Goal: Task Accomplishment & Management: Use online tool/utility

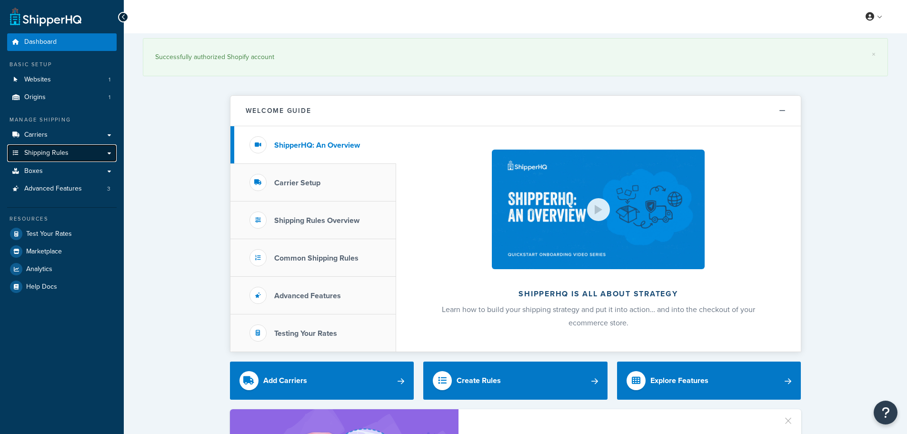
click at [67, 151] on span "Shipping Rules" at bounding box center [46, 153] width 44 height 8
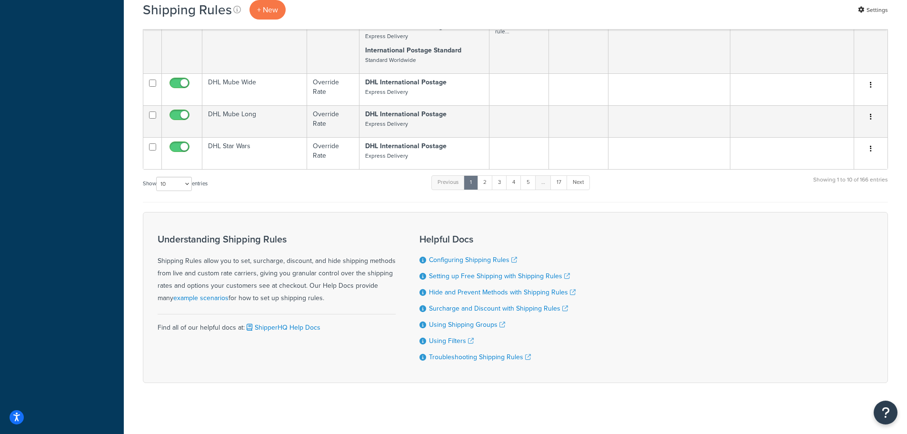
scroll to position [946, 0]
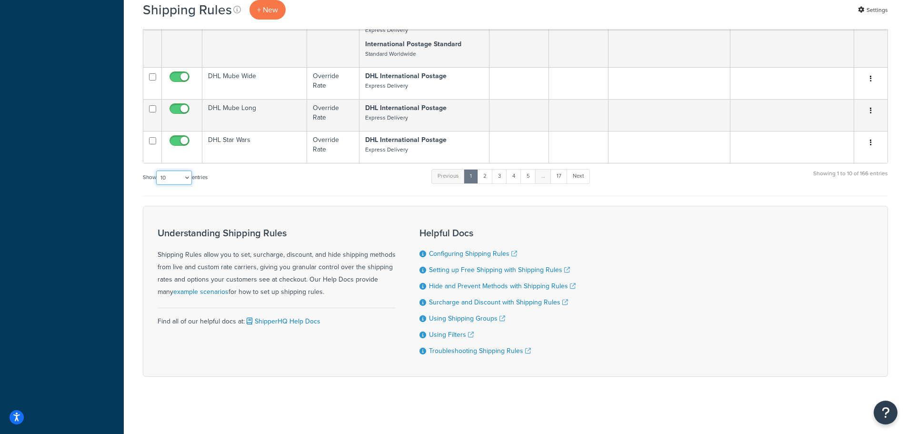
click at [180, 176] on select "10 15 25 50 100 1000" at bounding box center [174, 177] width 36 height 14
select select "100"
click at [157, 170] on select "10 15 25 50 100 1000" at bounding box center [174, 177] width 36 height 14
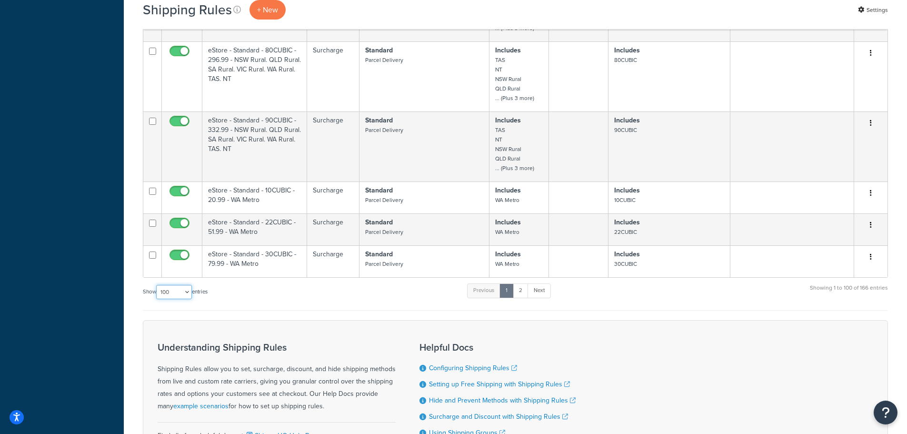
scroll to position [5487, 0]
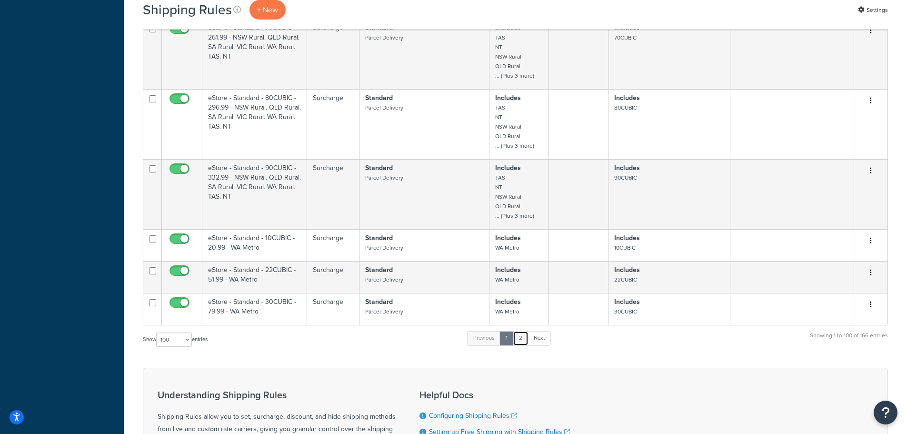
click at [525, 331] on link "2" at bounding box center [521, 338] width 16 height 14
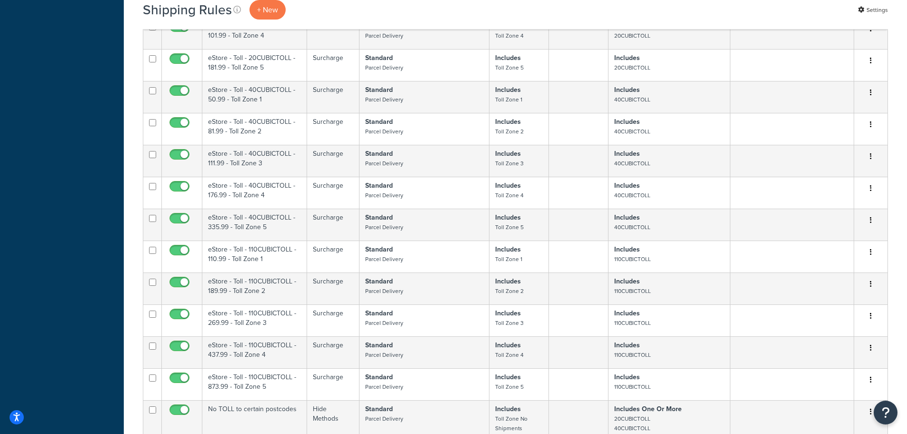
scroll to position [2022, 0]
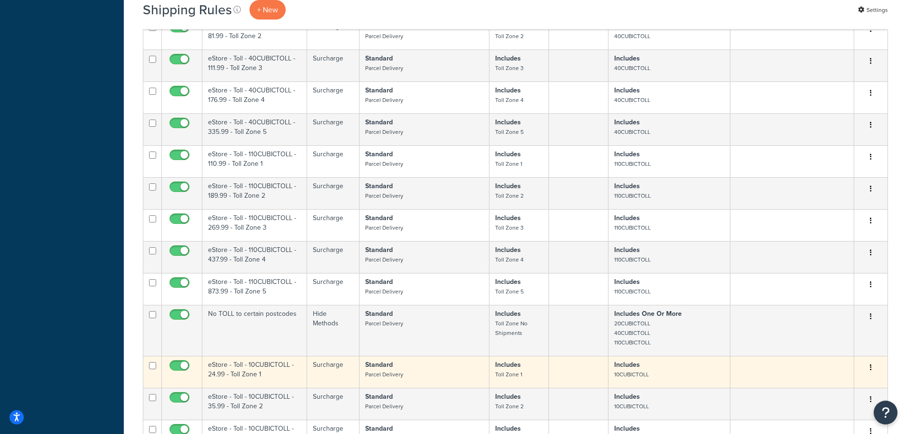
click at [872, 360] on button "button" at bounding box center [870, 367] width 13 height 15
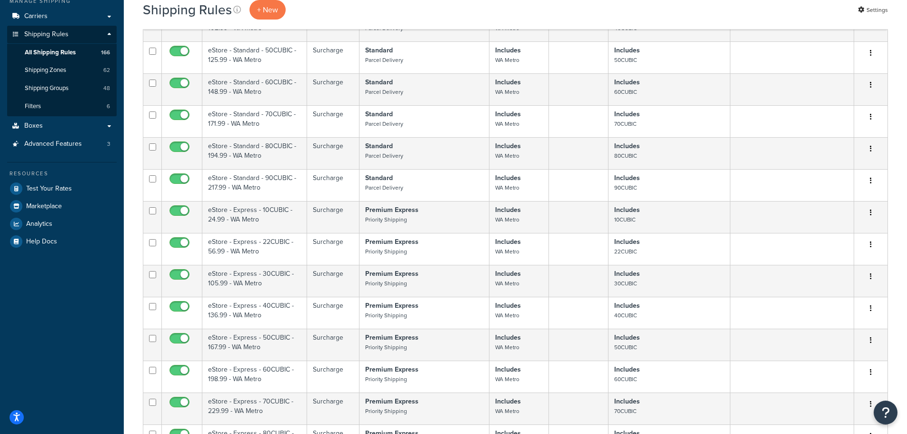
scroll to position [0, 0]
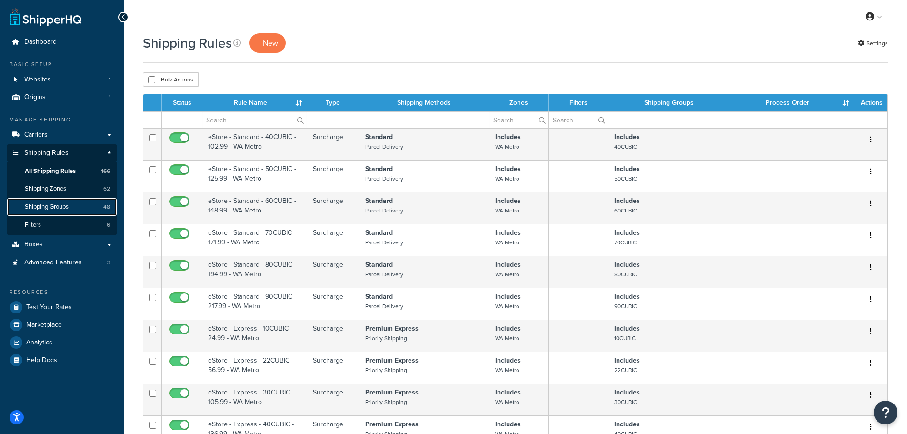
click at [58, 210] on span "Shipping Groups" at bounding box center [47, 207] width 44 height 8
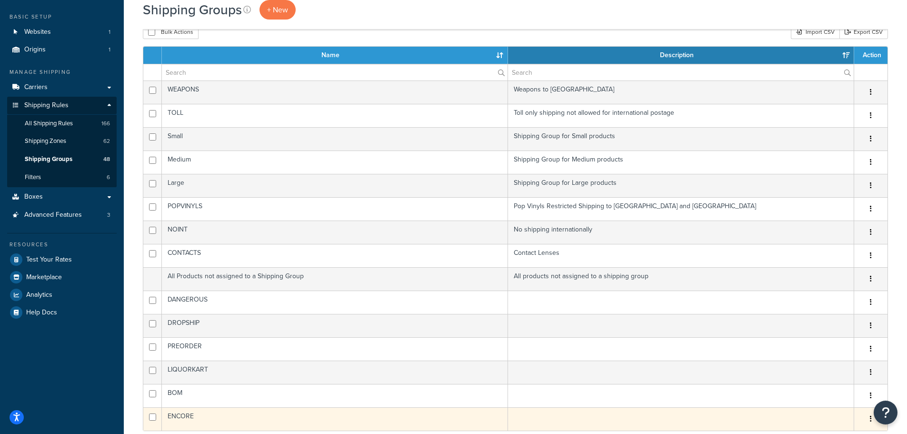
scroll to position [238, 0]
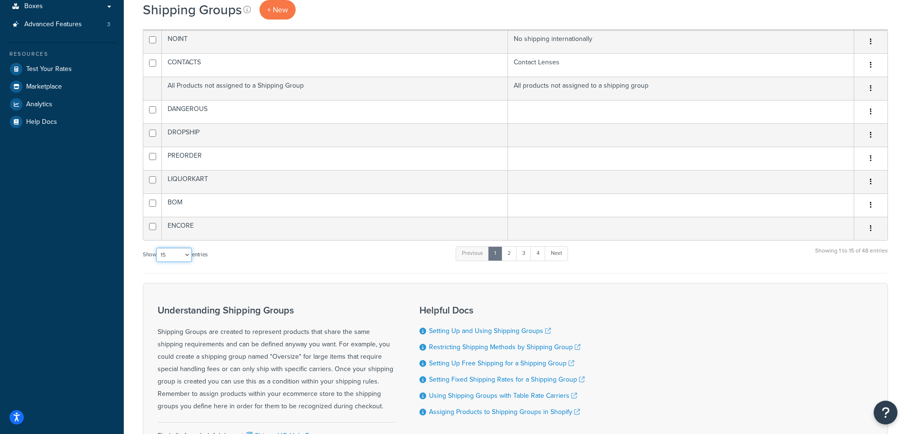
click at [179, 254] on select "10 15 25 50 100" at bounding box center [174, 255] width 36 height 14
select select "50"
click at [157, 262] on select "10 15 25 50 100" at bounding box center [174, 255] width 36 height 14
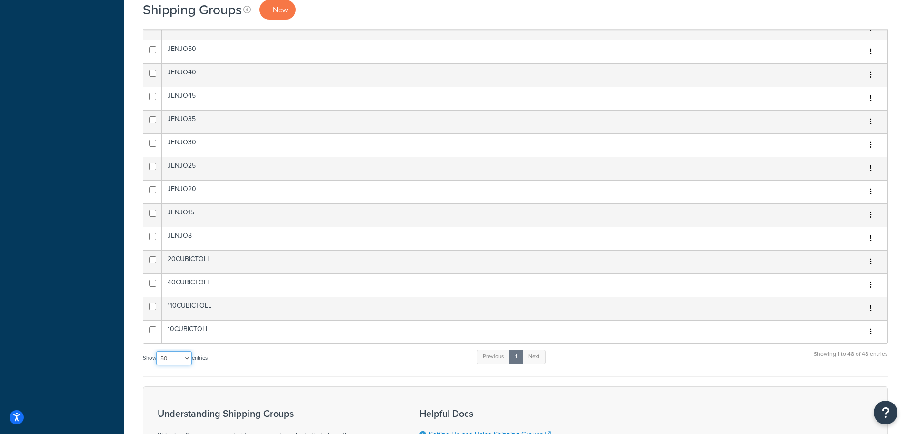
scroll to position [952, 0]
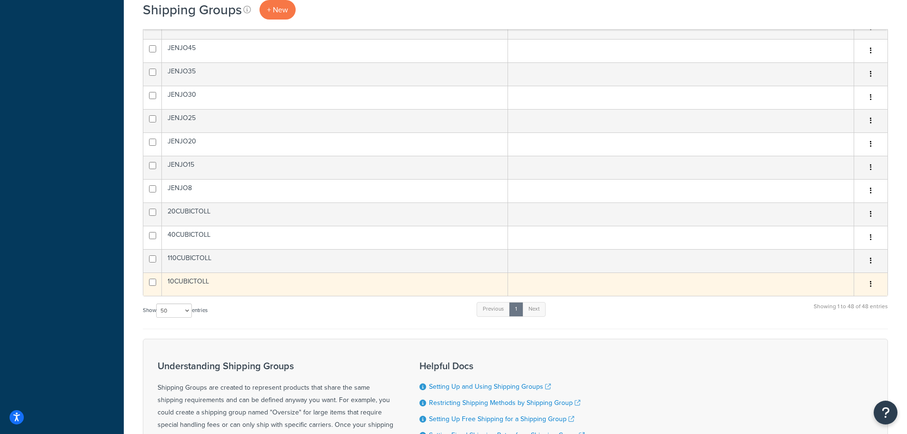
click at [873, 283] on button "button" at bounding box center [870, 284] width 13 height 15
click at [863, 324] on link "Duplicate" at bounding box center [831, 323] width 75 height 20
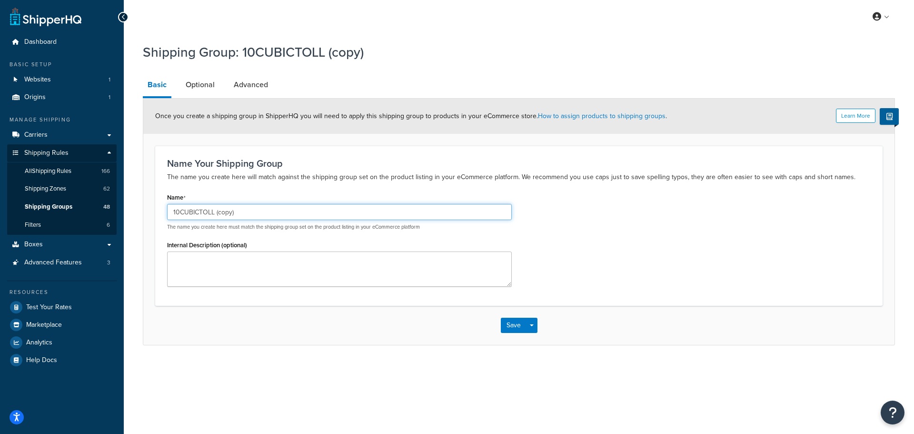
drag, startPoint x: 253, startPoint y: 210, endPoint x: 10, endPoint y: 210, distance: 243.2
click at [24, 210] on div "Dashboard Basic Setup Websites 1 Origins 1 Manage Shipping Carriers Carriers Al…" at bounding box center [457, 217] width 914 height 434
paste input "70CUBICTOLL"
type input "70CUBICTOLL"
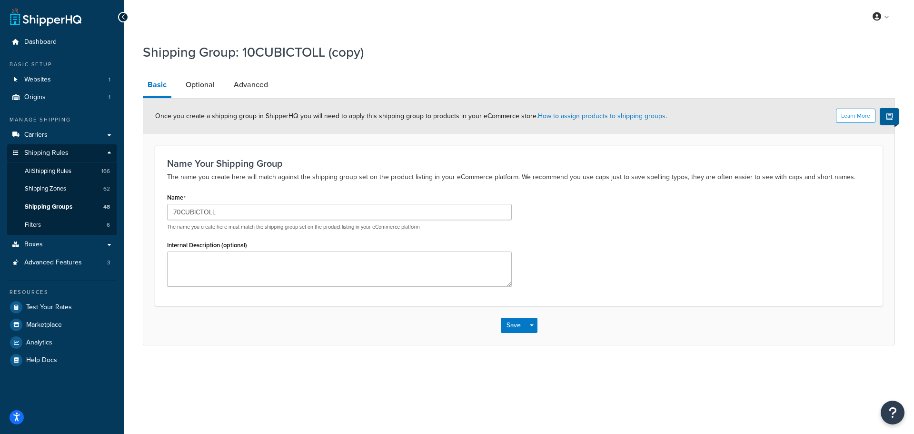
click at [577, 240] on div "Name 70CUBICTOLL The name you create here must match the shipping group set on …" at bounding box center [519, 241] width 718 height 103
click at [508, 328] on button "Save" at bounding box center [514, 324] width 26 height 15
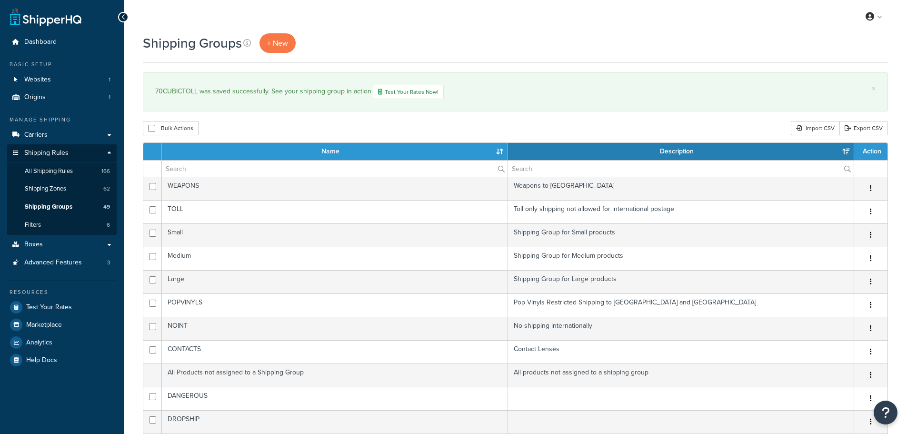
select select "15"
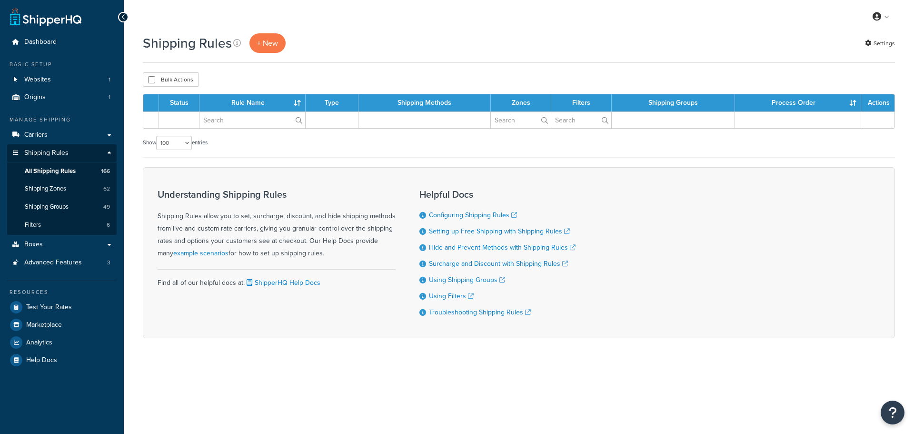
select select "100"
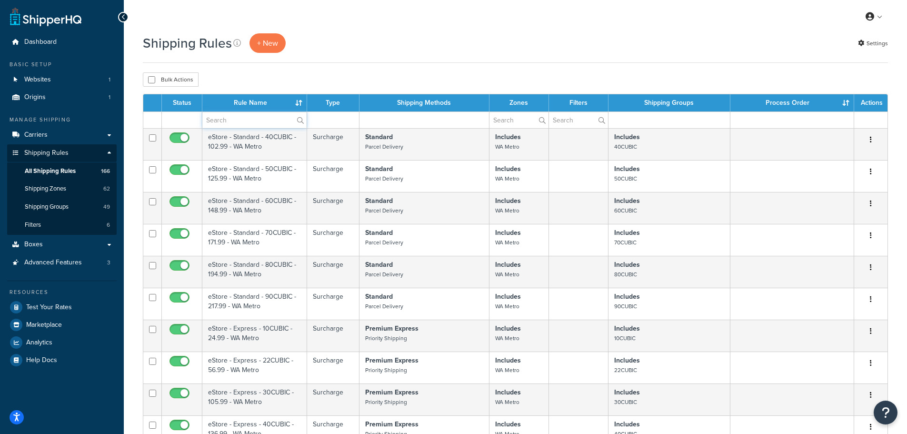
click at [243, 121] on input "text" at bounding box center [254, 120] width 104 height 16
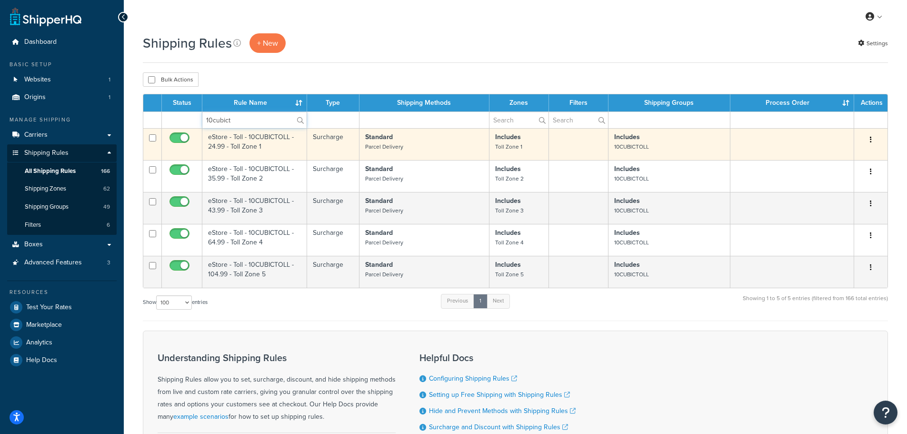
type input "10cubict"
click at [869, 140] on button "button" at bounding box center [870, 139] width 13 height 15
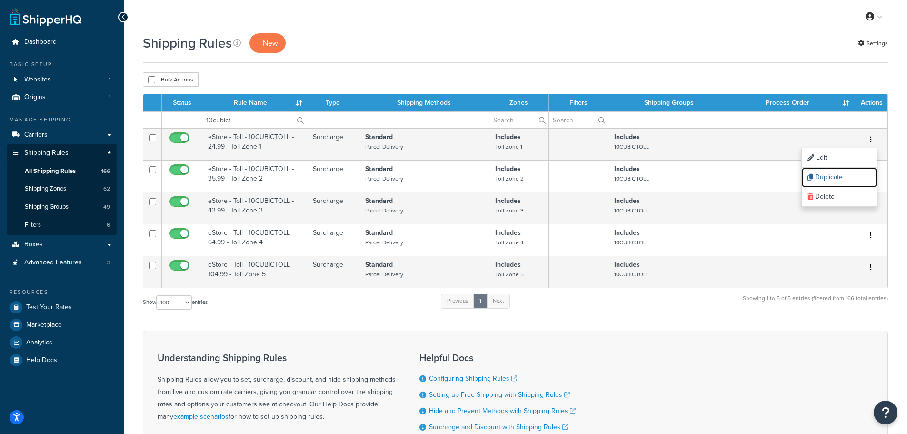
drag, startPoint x: 847, startPoint y: 173, endPoint x: 493, endPoint y: 33, distance: 380.3
click at [847, 173] on link "Duplicate" at bounding box center [839, 178] width 75 height 20
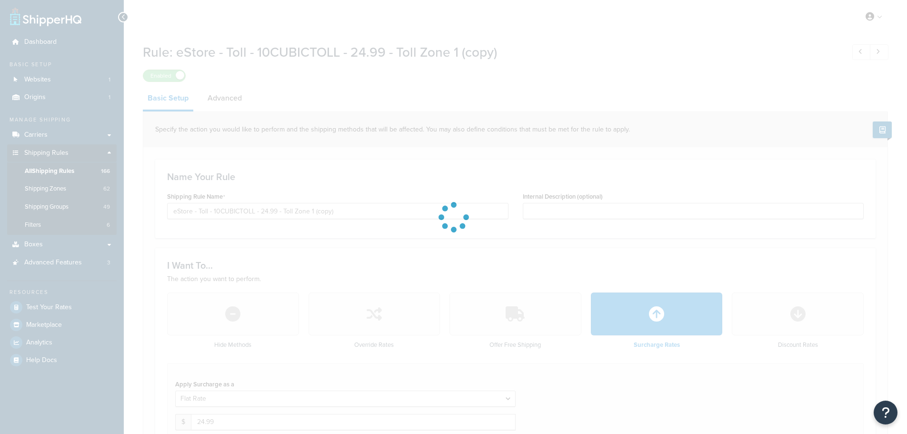
select select "ITEM"
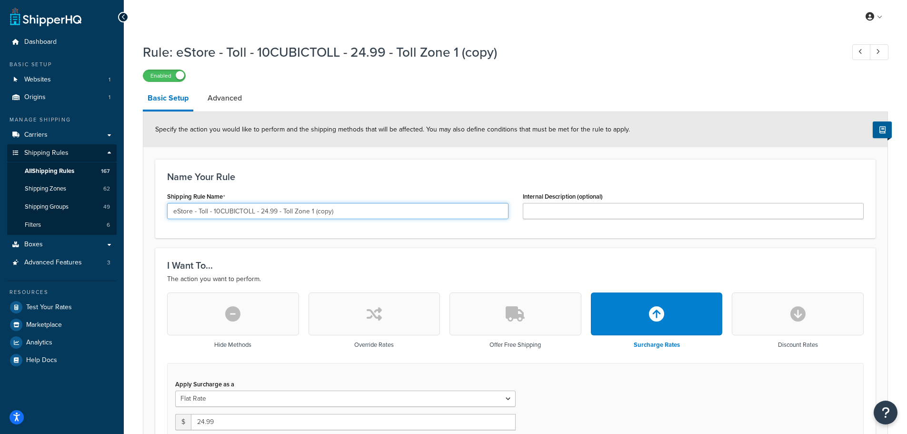
click at [345, 214] on input "eStore - Toll - 10CUBICTOLL - 24.99 - Toll Zone 1 (copy)" at bounding box center [337, 211] width 341 height 16
paste input "70CUBICTOLL - 76.99 - Toll Zone 1"
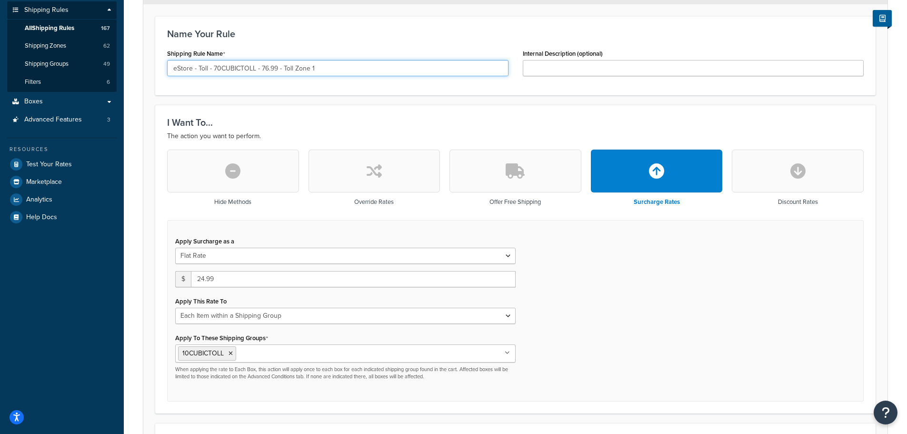
type input "eStore - Toll - 70CUBICTOLL - 76.99 - Toll Zone 1"
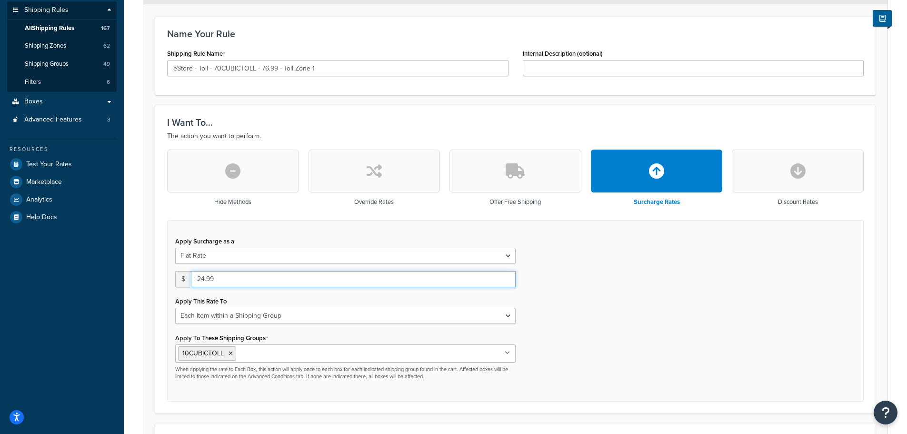
click at [224, 280] on input "24.99" at bounding box center [353, 279] width 325 height 16
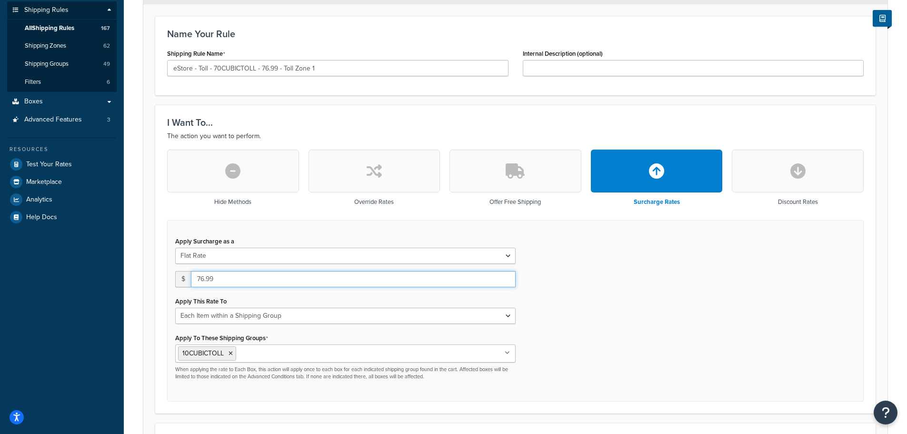
type input "76.99"
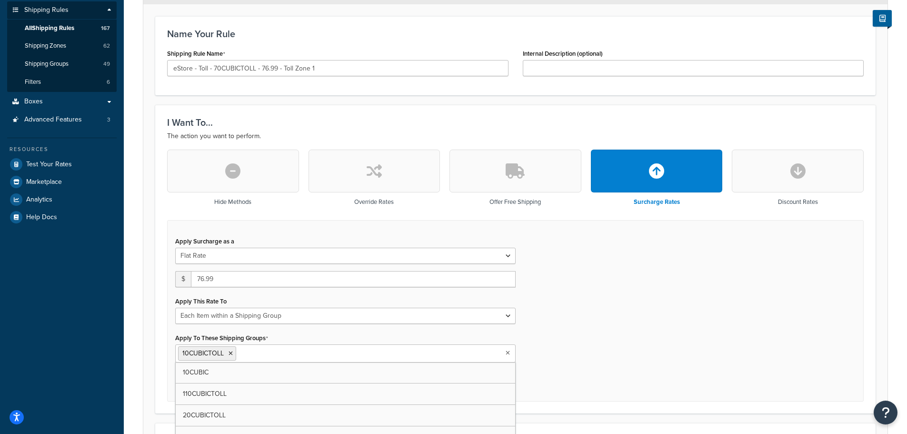
click at [277, 354] on input "Apply To These Shipping Groups" at bounding box center [280, 352] width 84 height 10
type input "70c"
click at [230, 350] on icon at bounding box center [230, 353] width 4 height 6
click at [127, 332] on div "Rule: eStore - Toll - 10CUBICTOLL - 24.99 - Toll Zone 1 (copy) Enabled Basic Se…" at bounding box center [515, 396] width 783 height 1003
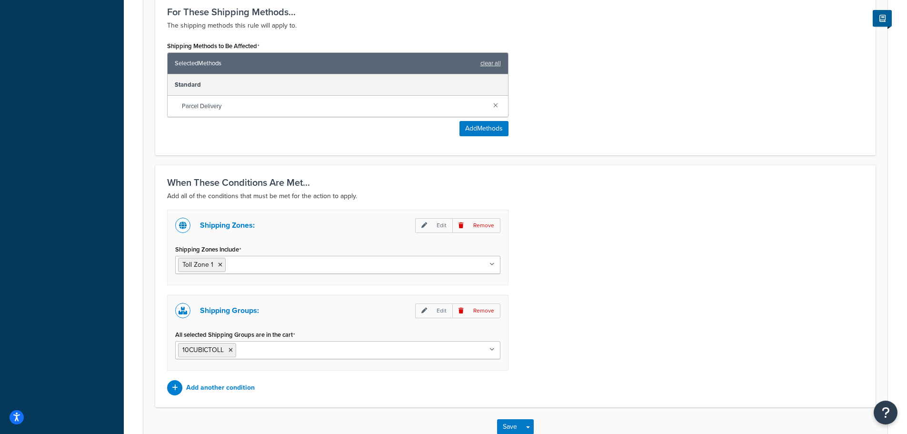
scroll to position [632, 0]
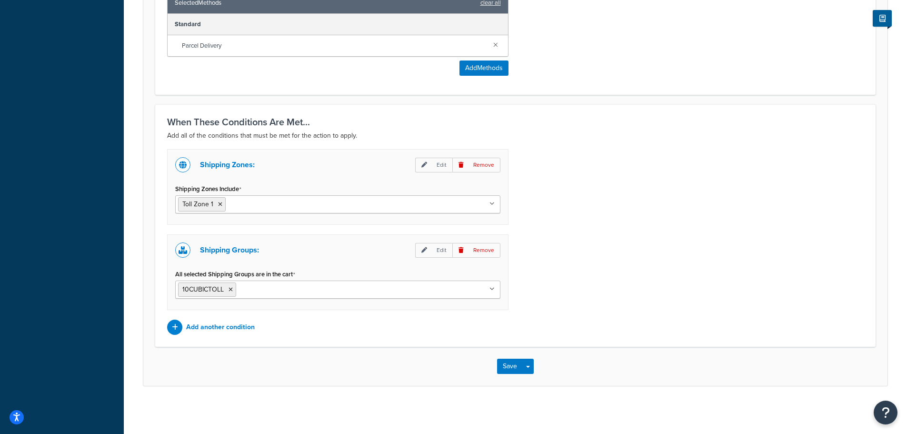
click at [260, 283] on ul "10CUBICTOLL" at bounding box center [337, 289] width 325 height 18
type input "70"
click at [230, 290] on icon at bounding box center [230, 290] width 4 height 6
click at [619, 287] on div "Shipping Zones: Edit Remove Shipping Zones Include Toll Zone 1 US 48 US APO US …" at bounding box center [515, 242] width 711 height 186
click at [531, 366] on button "Save Dropdown" at bounding box center [527, 365] width 11 height 15
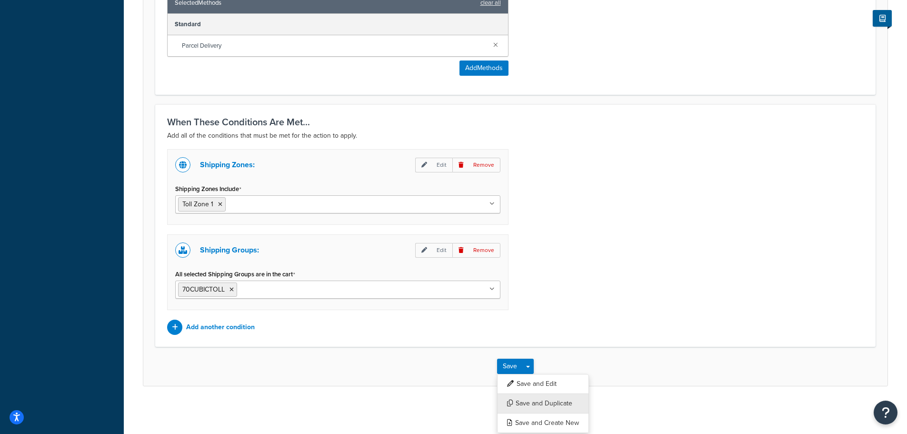
click at [537, 400] on button "Save and Duplicate" at bounding box center [543, 403] width 92 height 20
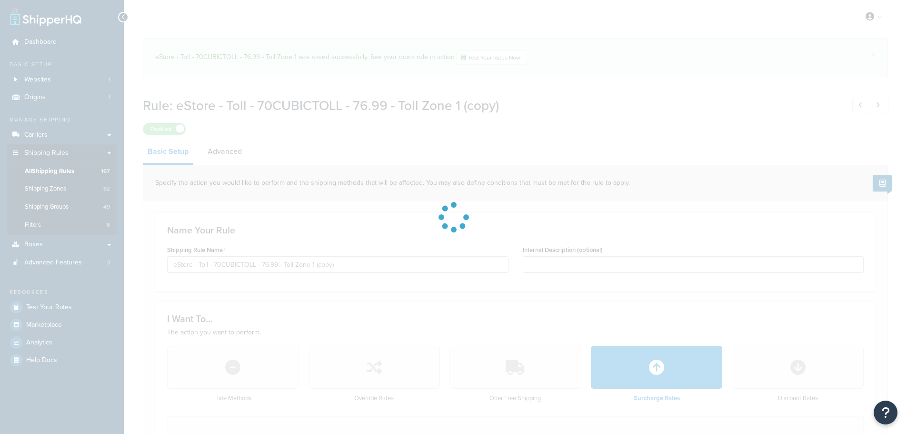
select select "ITEM"
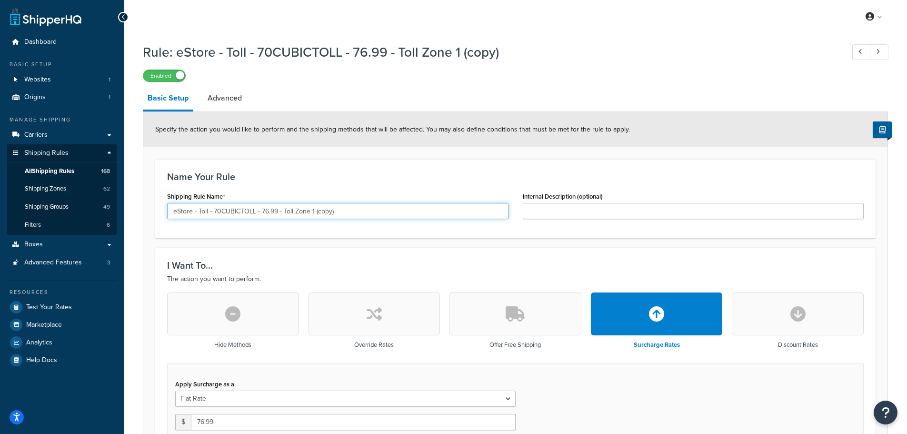
click at [382, 212] on input "eStore - Toll - 70CUBICTOLL - 76.99 - Toll Zone 1 (copy)" at bounding box center [337, 211] width 341 height 16
paste input "127.99 - Toll Zone 2"
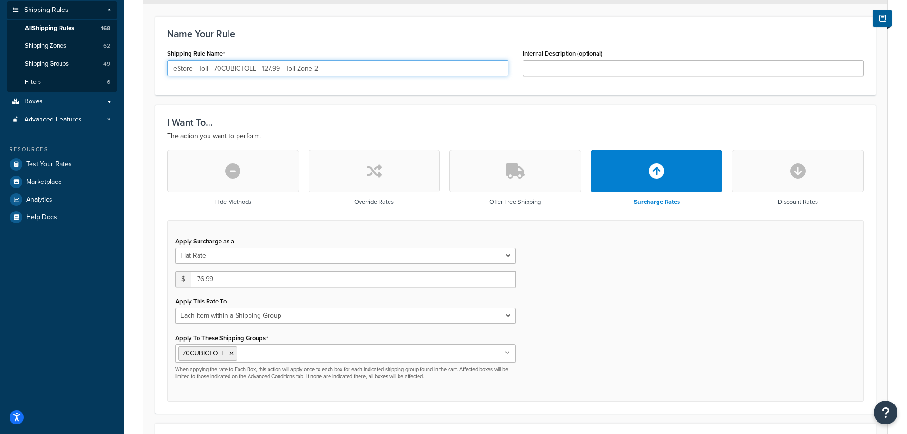
type input "eStore - Toll - 70CUBICTOLL - 127.99 - Toll Zone 2"
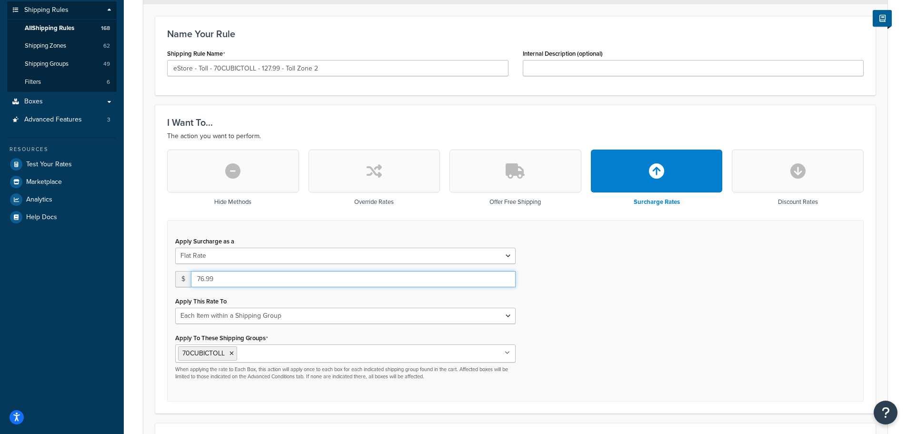
click at [249, 281] on input "76.99" at bounding box center [353, 279] width 325 height 16
type input "127.99"
click at [132, 258] on div "Rule: eStore - Toll - 70CUBICTOLL - 76.99 - Toll Zone 1 (copy) Enabled Basic Se…" at bounding box center [515, 396] width 783 height 1003
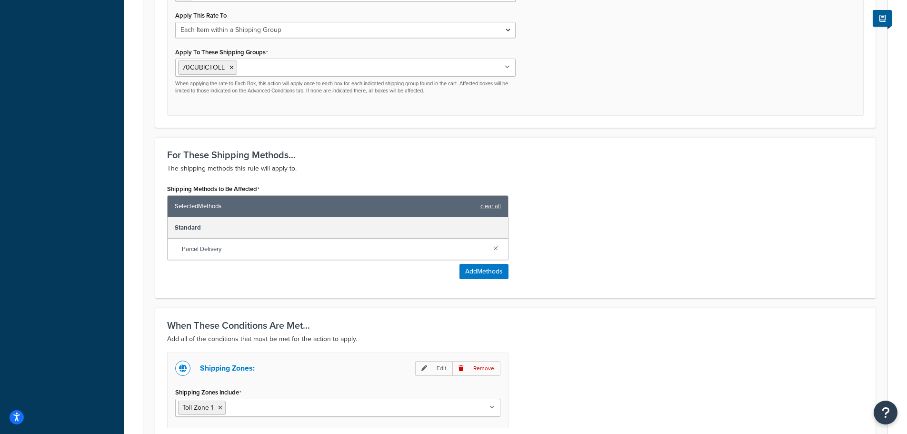
scroll to position [524, 0]
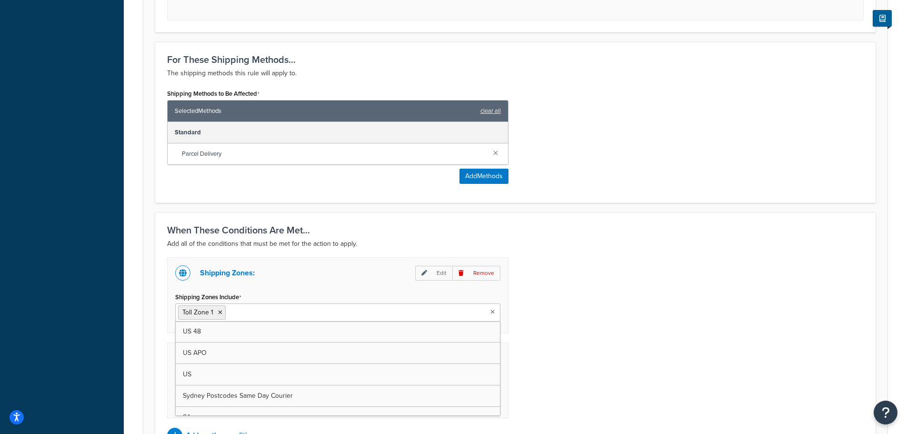
click at [313, 312] on ul "Toll Zone 1" at bounding box center [337, 312] width 325 height 18
type input "toll z"
click at [220, 308] on li "Toll Zone 1" at bounding box center [202, 312] width 48 height 14
click at [219, 310] on icon at bounding box center [220, 312] width 4 height 6
click at [168, 281] on div "Shipping Zones: Edit Remove Shipping Zones Include Toll Zone 2 US 48 US APO US …" at bounding box center [337, 295] width 341 height 76
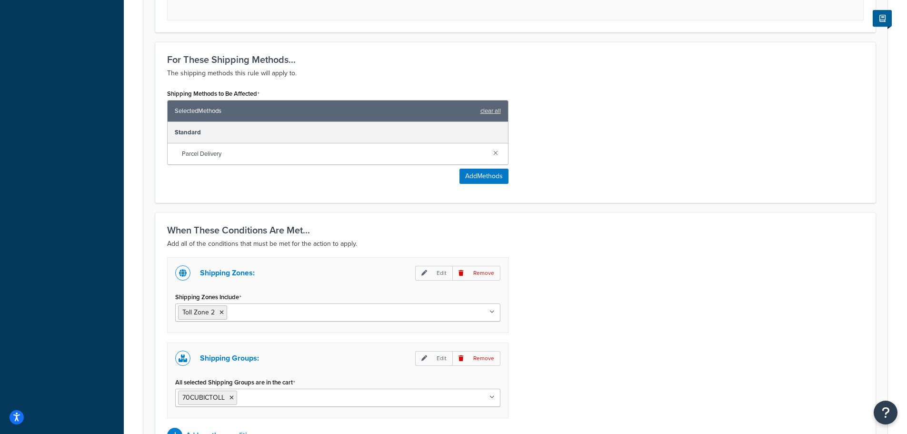
scroll to position [632, 0]
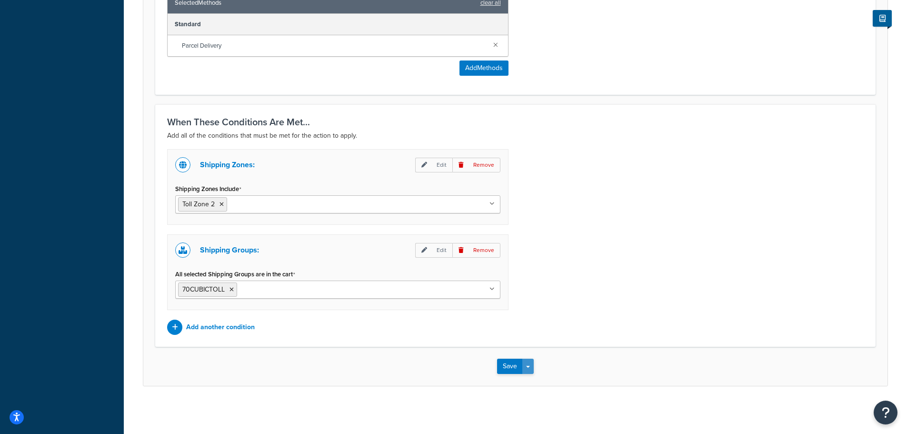
click at [531, 369] on button "Save Dropdown" at bounding box center [527, 365] width 11 height 15
click at [534, 403] on button "Save and Duplicate" at bounding box center [543, 403] width 92 height 20
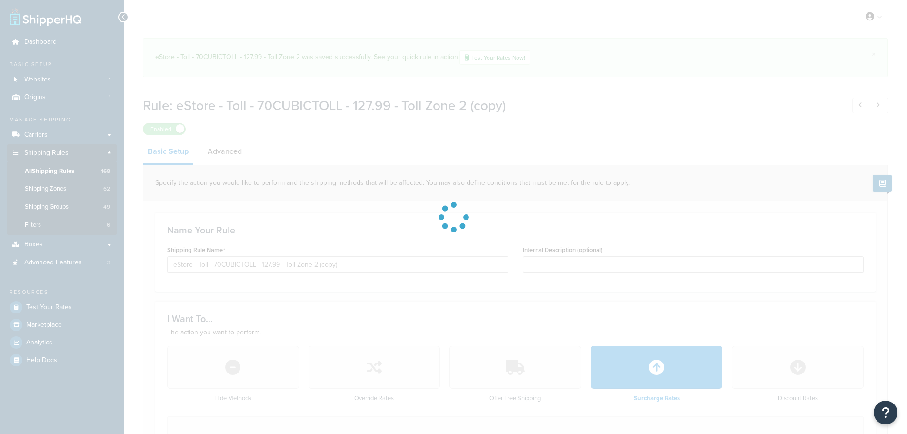
select select "ITEM"
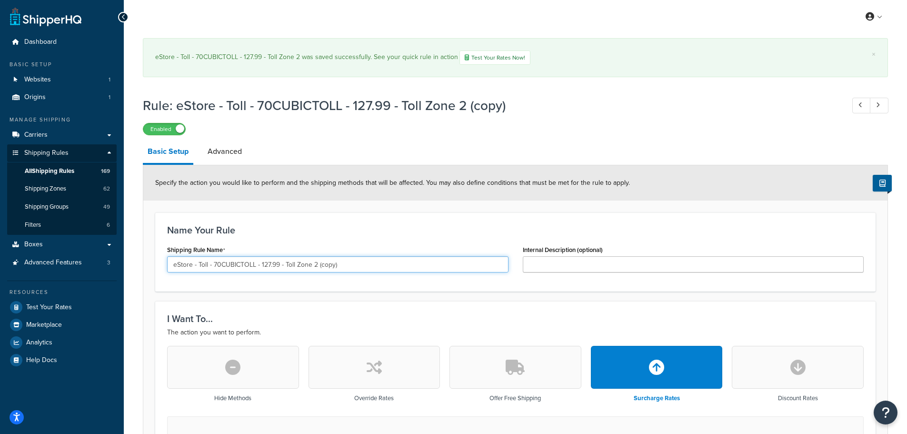
click at [368, 266] on input "eStore - Toll - 70CUBICTOLL - 127.99 - Toll Zone 2 (copy)" at bounding box center [337, 264] width 341 height 16
paste input "79.99 - Toll Zone 3"
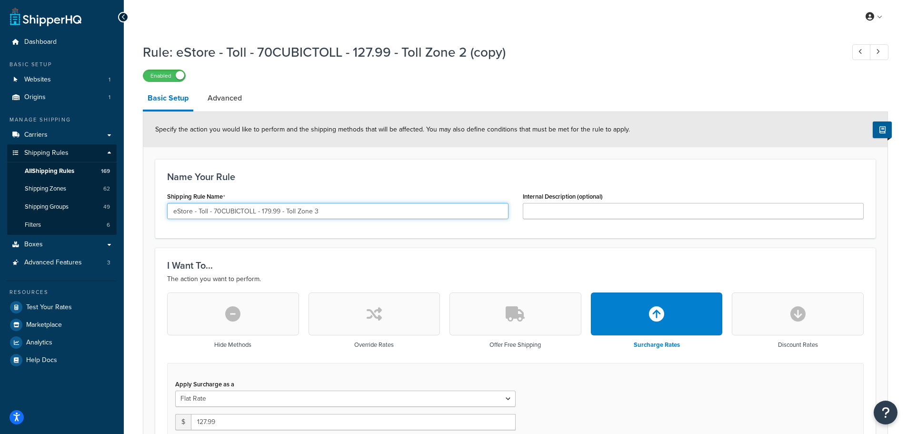
scroll to position [143, 0]
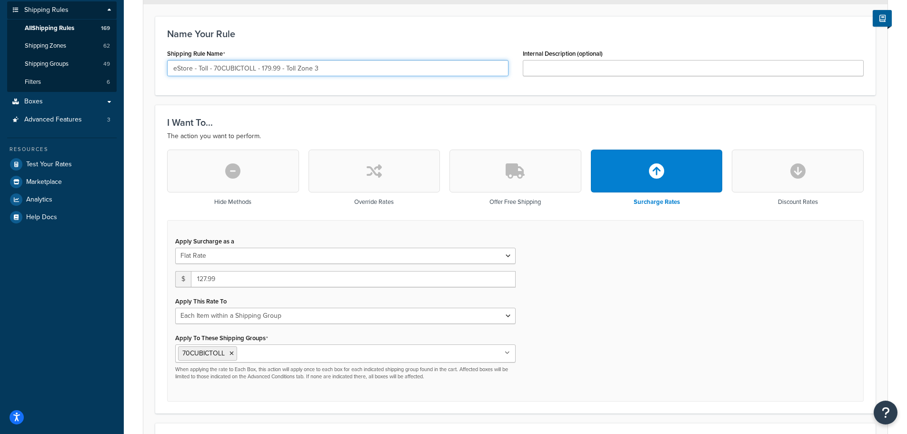
type input "eStore - Toll - 70CUBICTOLL - 179.99 - Toll Zone 3"
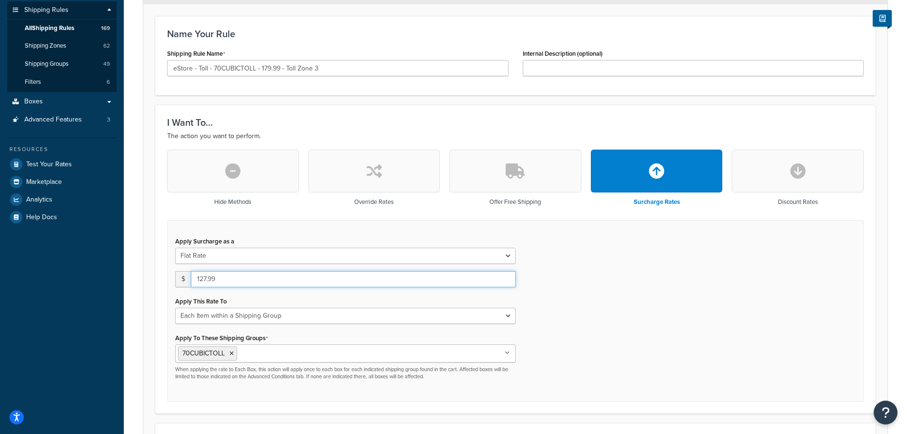
click at [216, 272] on input "127.99" at bounding box center [353, 279] width 325 height 16
type input "179.99"
click at [126, 298] on div "Rule: eStore - Toll - 70CUBICTOLL - 127.99 - Toll Zone 2 (copy) Enabled Basic S…" at bounding box center [515, 396] width 783 height 1003
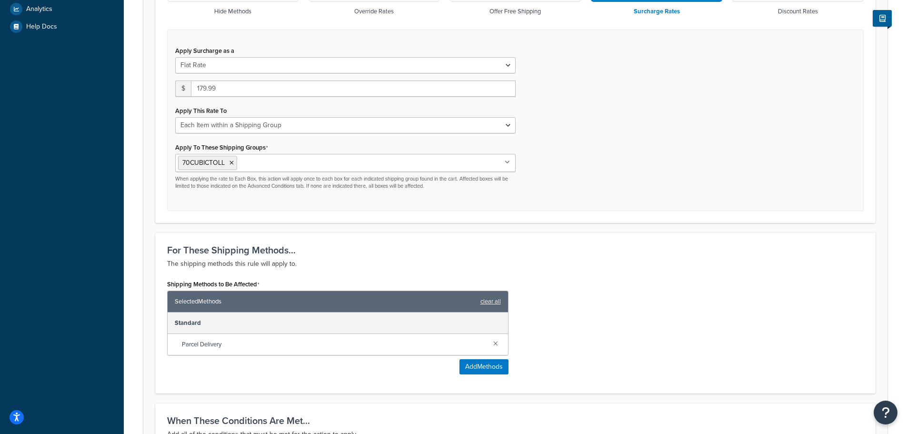
scroll to position [476, 0]
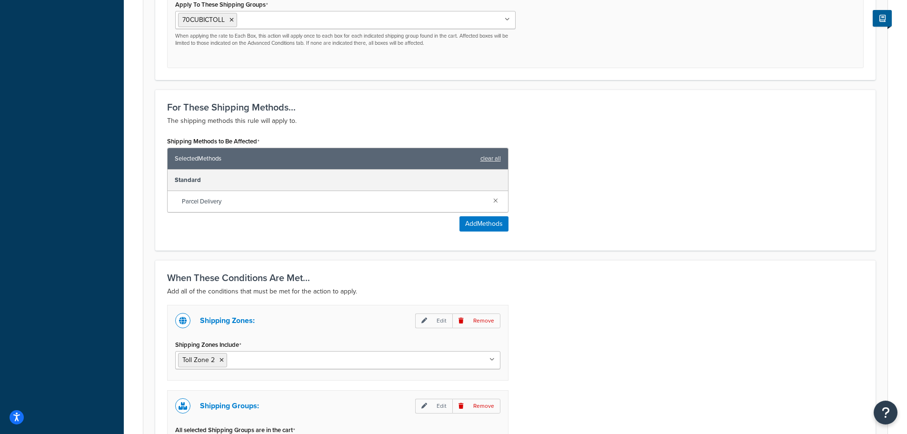
click at [294, 360] on input "Shipping Zones Include" at bounding box center [271, 359] width 84 height 10
type input "zone 3"
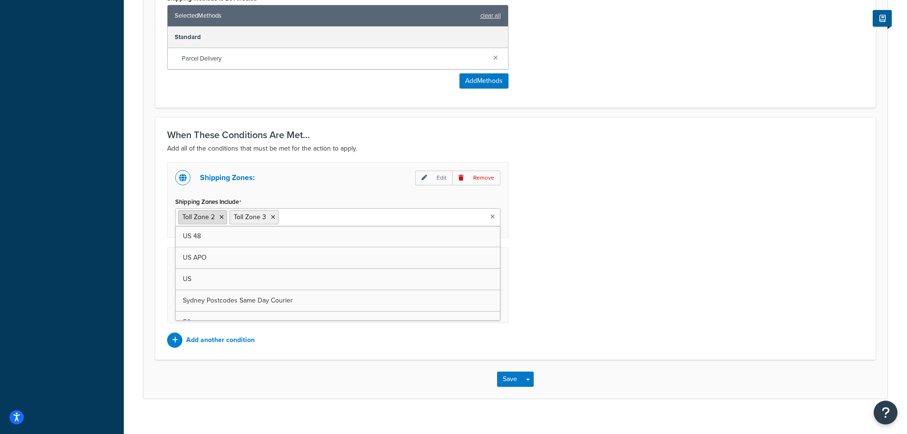
click at [224, 216] on li "Toll Zone 2" at bounding box center [202, 217] width 49 height 14
click at [222, 216] on icon at bounding box center [221, 217] width 4 height 6
click at [663, 241] on div "Shipping Zones: Edit Remove Shipping Zones Include Toll Zone 3 US 48 US APO US …" at bounding box center [515, 255] width 711 height 186
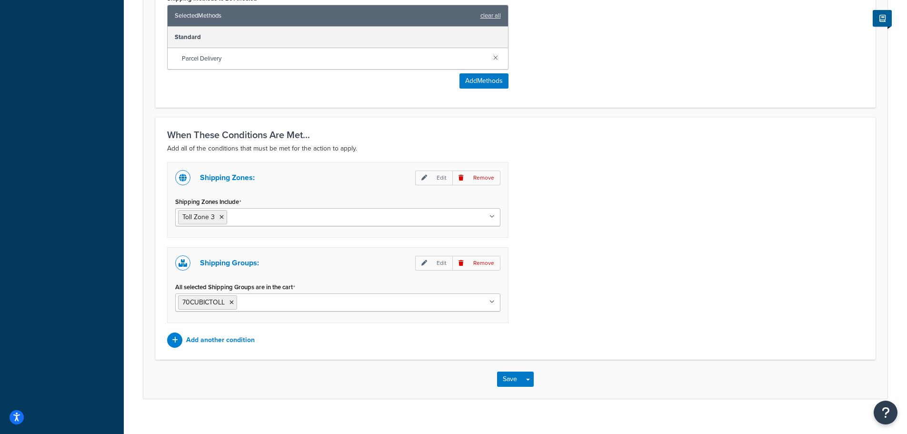
scroll to position [632, 0]
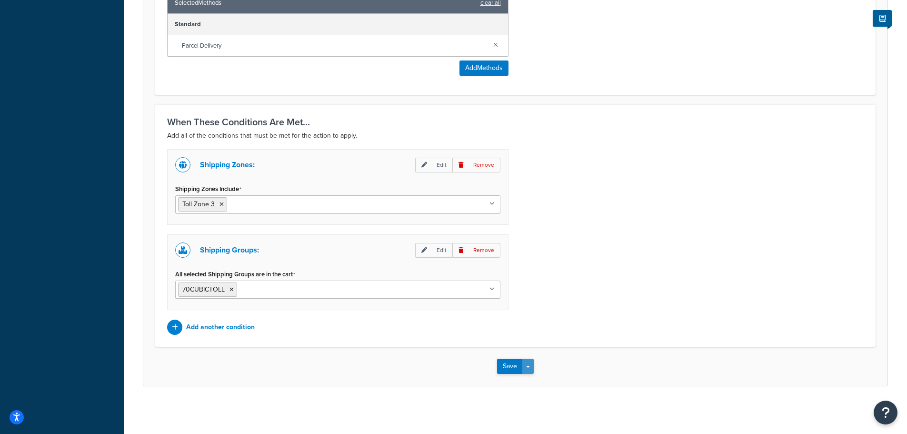
click at [533, 363] on button "Save Dropdown" at bounding box center [527, 365] width 11 height 15
click at [543, 397] on button "Save and Duplicate" at bounding box center [543, 403] width 92 height 20
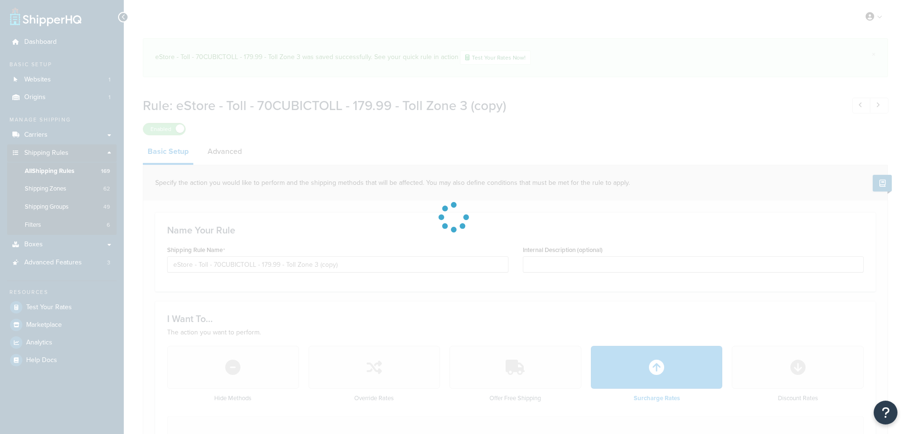
select select "ITEM"
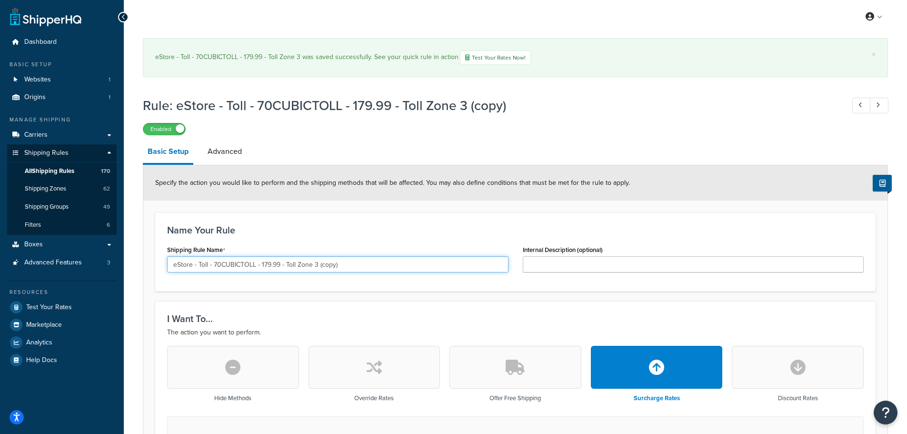
click at [374, 262] on input "eStore - Toll - 70CUBICTOLL - 179.99 - Toll Zone 3 (copy)" at bounding box center [337, 264] width 341 height 16
paste input "288.99 - Toll Zone 4"
type input "eStore - Toll - 70CUBICTOLL - 288.99 - Toll Zone 4"
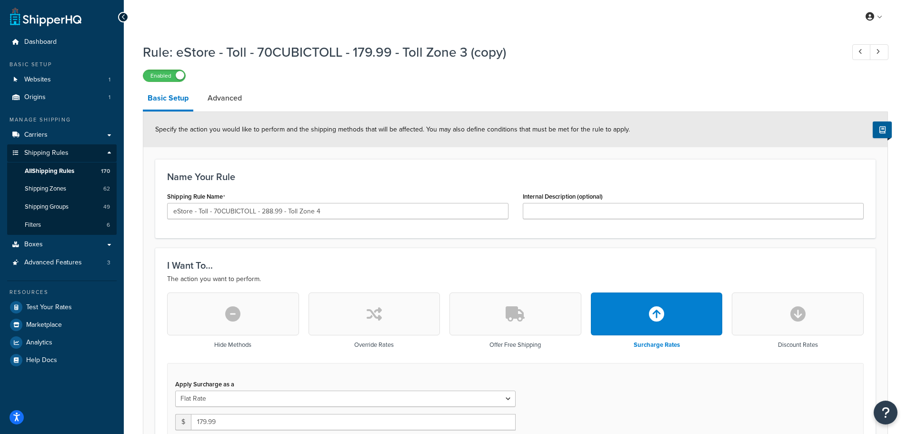
scroll to position [190, 0]
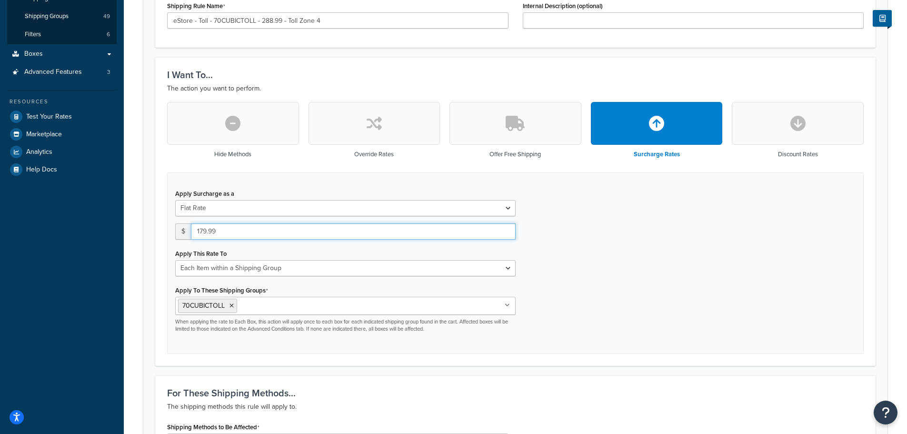
click at [244, 233] on input "179.99" at bounding box center [353, 231] width 325 height 16
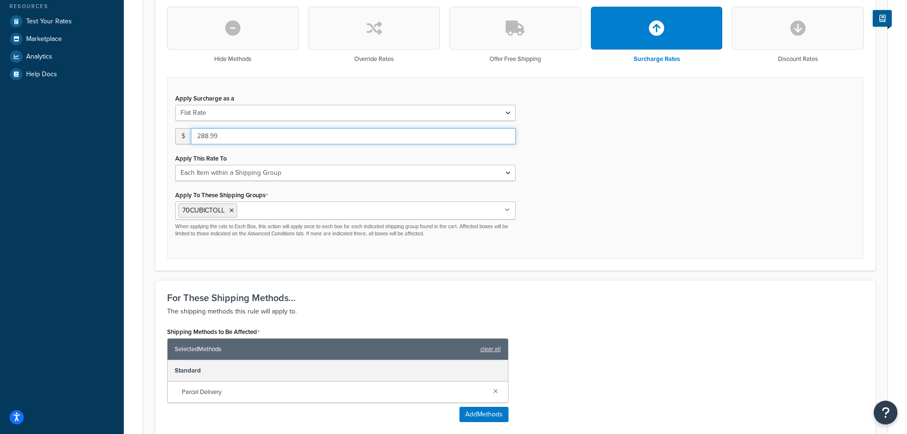
type input "288.99"
click at [155, 266] on form "Specify the action you would like to perform and the shipping methods that will…" at bounding box center [515, 278] width 744 height 905
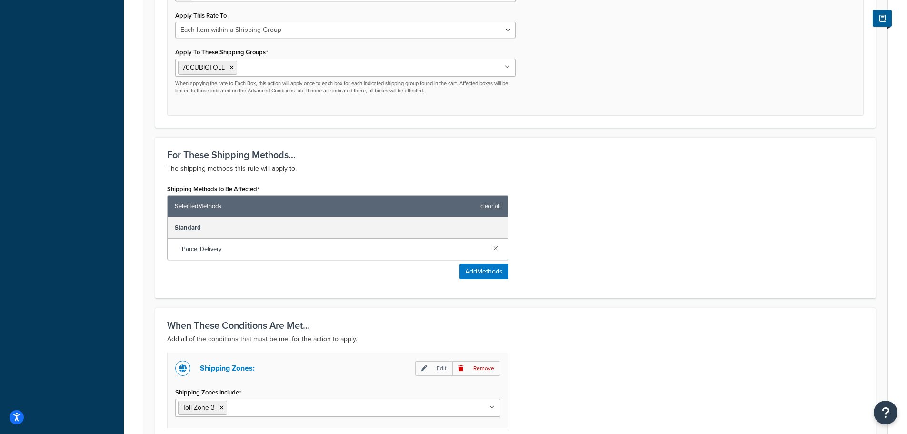
scroll to position [571, 0]
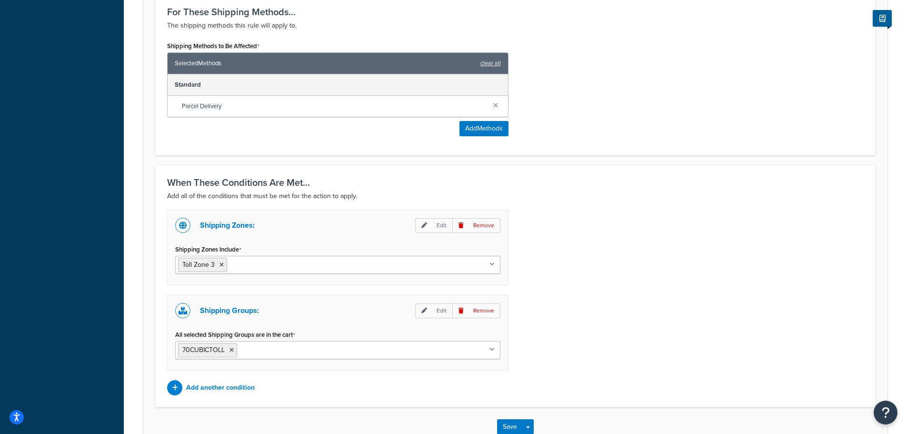
click at [305, 264] on ul "Toll Zone 3" at bounding box center [337, 265] width 325 height 18
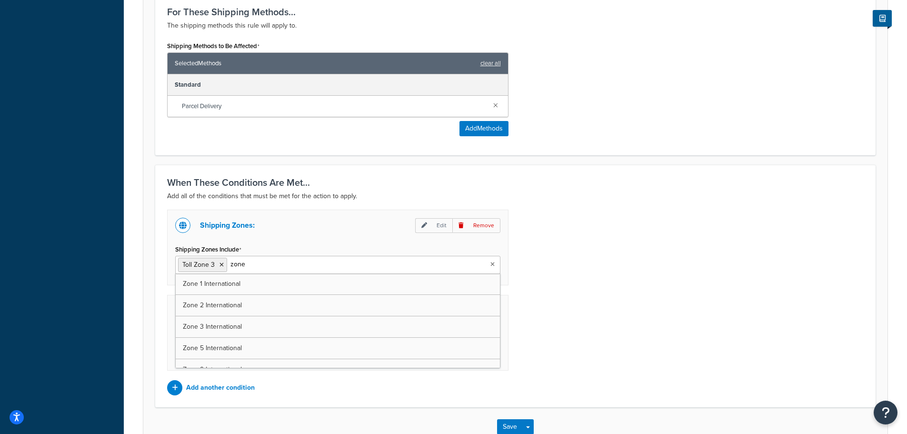
type input "zone 4"
click at [248, 264] on icon at bounding box center [248, 265] width 4 height 6
click at [269, 265] on input "Shipping Zones Include" at bounding box center [271, 264] width 84 height 10
type input "zone 4"
click at [221, 264] on icon at bounding box center [221, 265] width 4 height 6
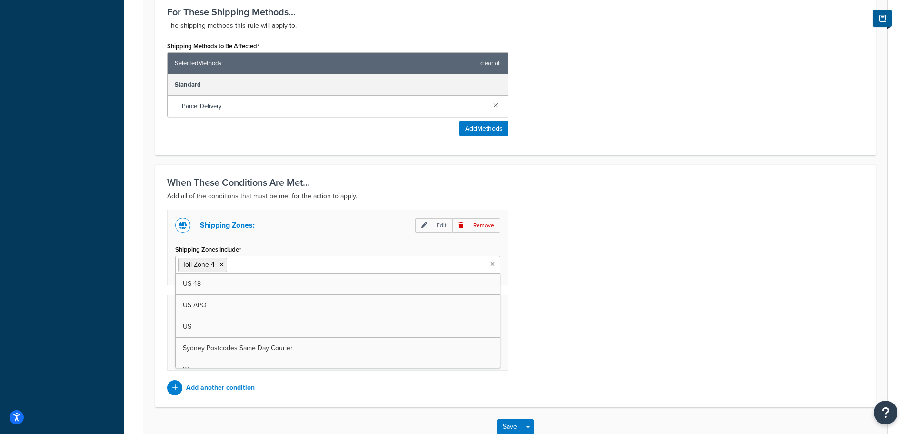
click at [569, 291] on div "Shipping Zones: Edit Remove Shipping Zones Include Toll Zone 4 US 48 US APO US …" at bounding box center [515, 302] width 711 height 186
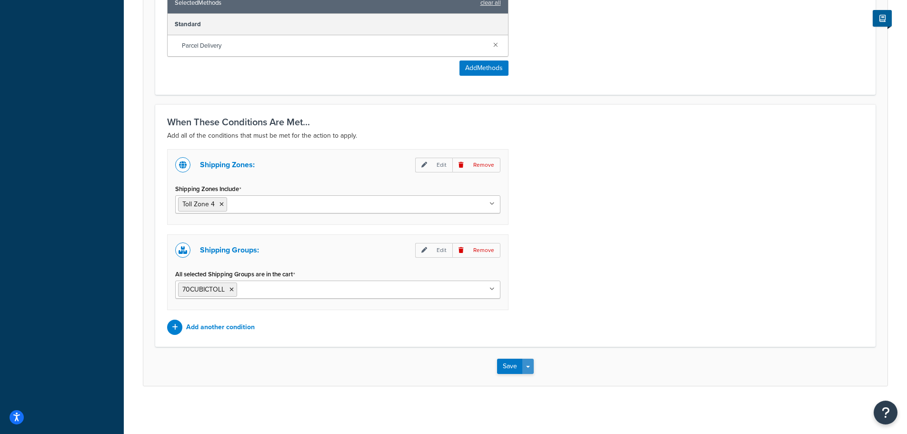
click at [528, 365] on button "Save Dropdown" at bounding box center [527, 365] width 11 height 15
click at [554, 398] on button "Save and Duplicate" at bounding box center [543, 403] width 92 height 20
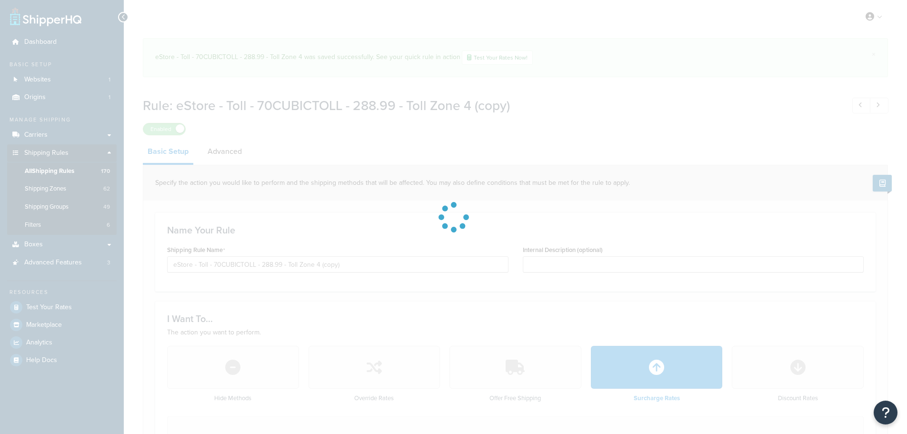
select select "ITEM"
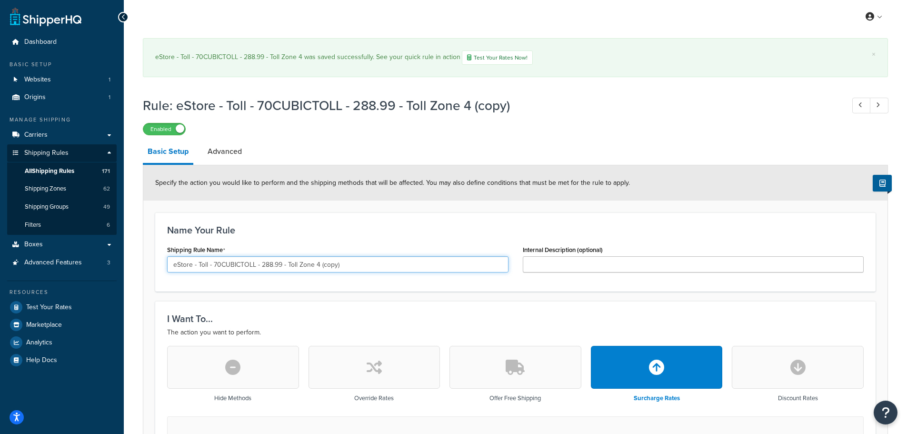
click at [367, 262] on input "eStore - Toll - 70CUBICTOLL - 288.99 - Toll Zone 4 (copy)" at bounding box center [337, 264] width 341 height 16
paste input "565.99 - Toll Zone 5"
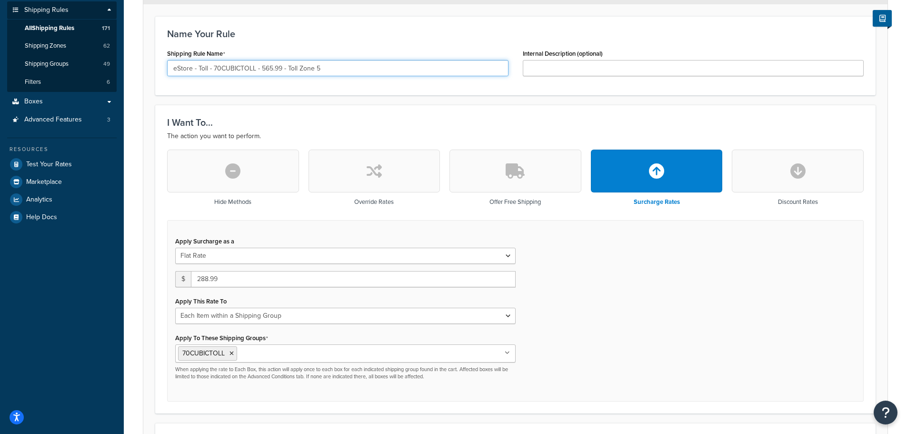
type input "eStore - Toll - 70CUBICTOLL - 565.99 - Toll Zone 5"
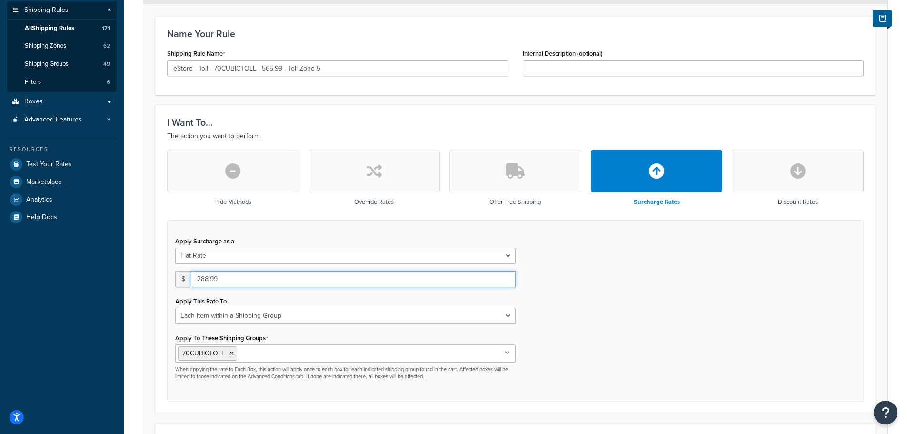
click at [244, 280] on input "288.99" at bounding box center [353, 279] width 325 height 16
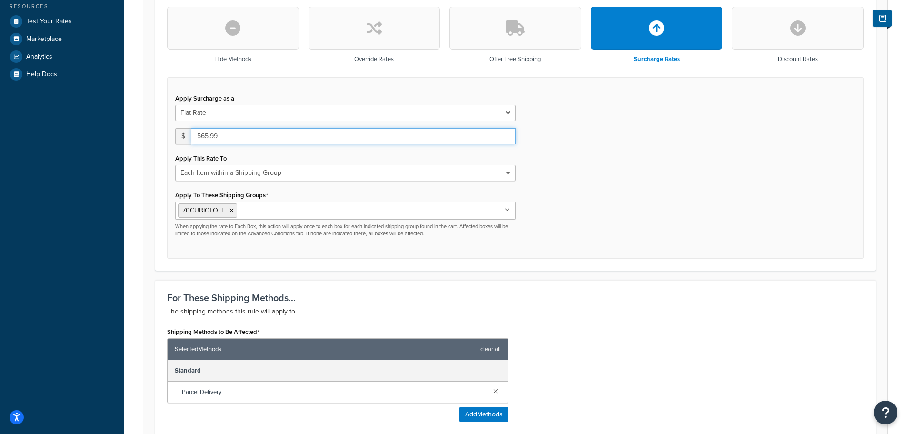
type input "565.99"
click at [287, 275] on form "Specify the action you would like to perform and the shipping methods that will…" at bounding box center [515, 278] width 744 height 905
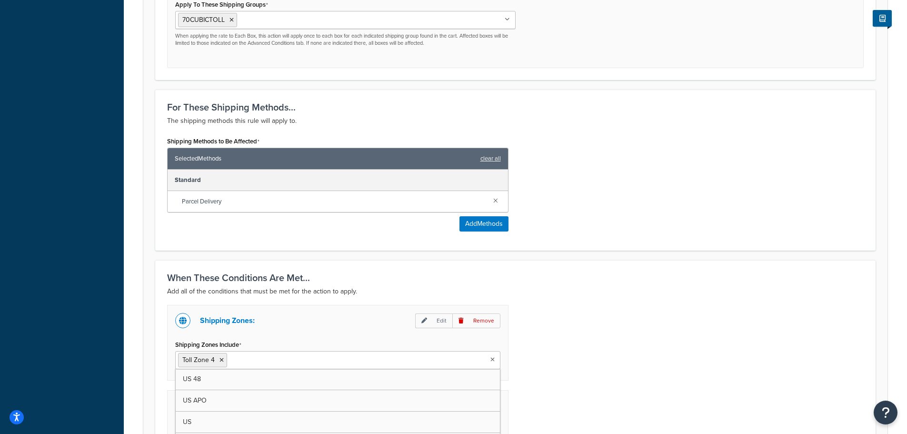
click at [276, 358] on input "Shipping Zones Include" at bounding box center [271, 359] width 84 height 10
type input "zone 5"
click at [220, 361] on icon at bounding box center [221, 360] width 4 height 6
click at [628, 359] on div "Shipping Zones: Edit Remove Shipping Zones Include Toll Zone 5 [GEOGRAPHIC_DATA…" at bounding box center [515, 398] width 711 height 186
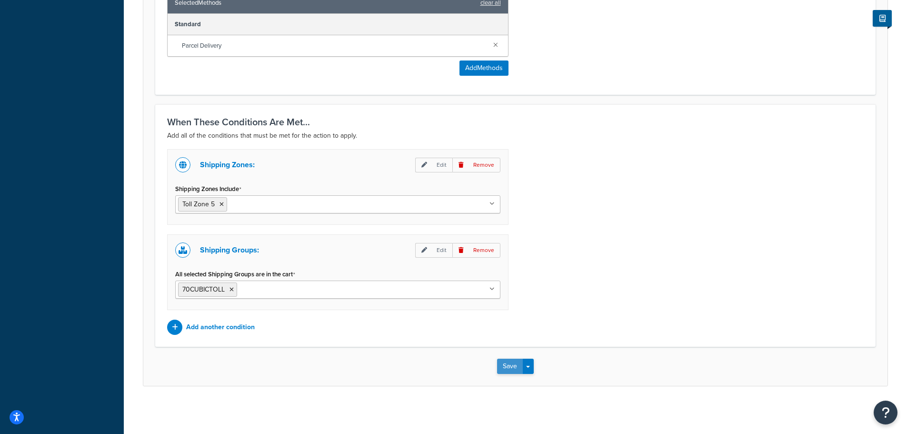
click at [511, 369] on button "Save" at bounding box center [510, 365] width 26 height 15
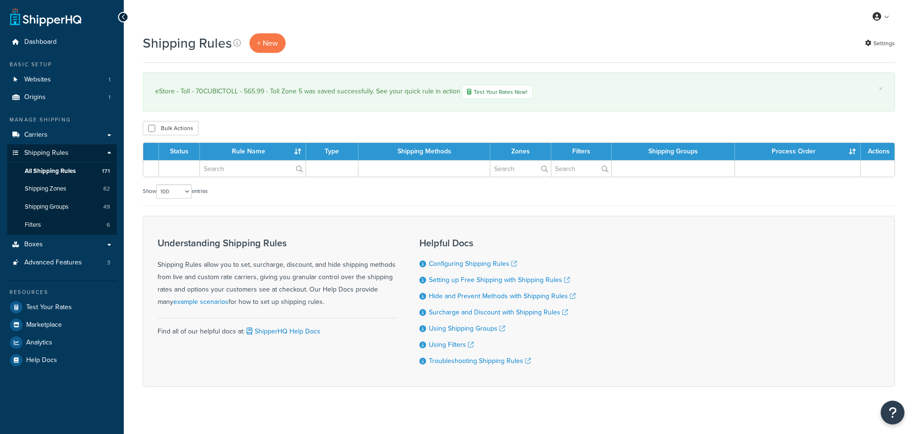
select select "100"
